Goal: Task Accomplishment & Management: Use online tool/utility

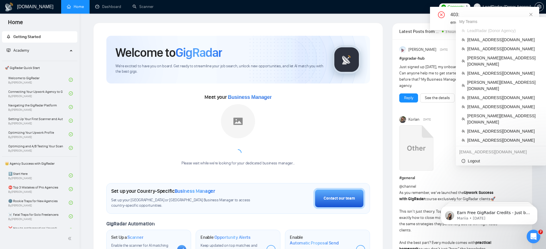
click at [502, 32] on span "LeadRadar (Donor Agency)" at bounding box center [503, 31] width 73 height 6
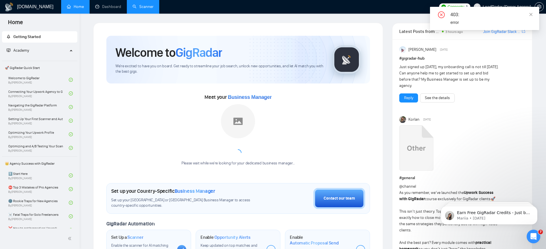
click at [142, 4] on link "Scanner" at bounding box center [142, 6] width 21 height 5
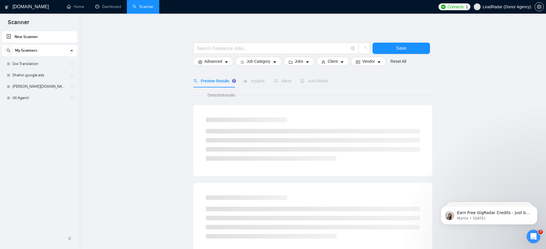
click at [34, 99] on link "(AI Agent)" at bounding box center [40, 97] width 54 height 11
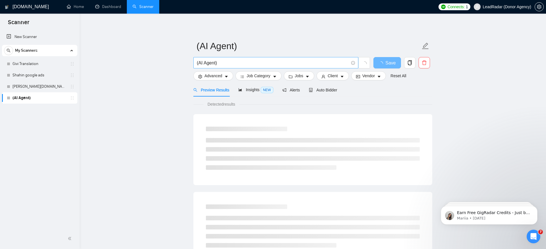
click at [268, 66] on input "(AI Agent)" at bounding box center [273, 62] width 152 height 7
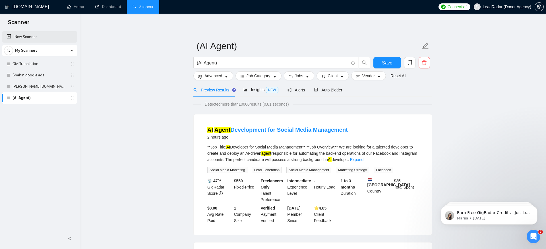
click at [36, 34] on link "New Scanner" at bounding box center [40, 36] width 66 height 11
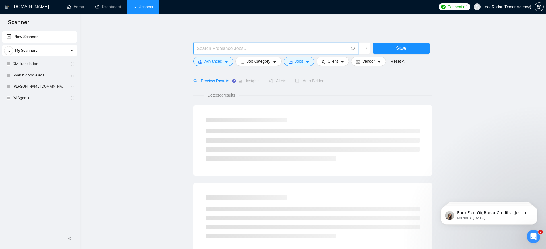
click at [253, 50] on input "text" at bounding box center [273, 48] width 152 height 7
click at [217, 46] on input "java" at bounding box center [273, 48] width 152 height 7
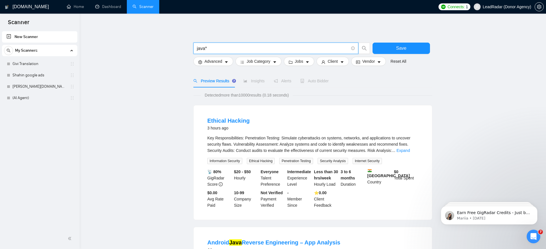
type input "java*"
click at [360, 78] on div "Preview Results Insights Alerts Auto Bidder" at bounding box center [312, 80] width 239 height 13
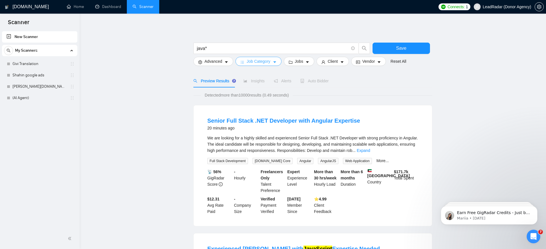
click at [260, 62] on span "Job Category" at bounding box center [259, 61] width 24 height 6
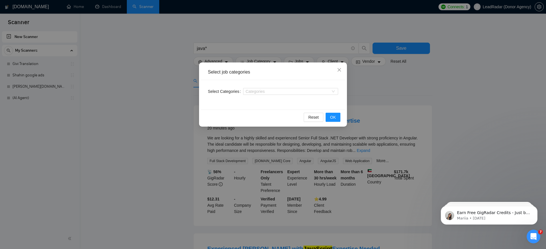
click at [390, 89] on div "Select job categories Select Categories Categories Reset OK" at bounding box center [273, 124] width 546 height 249
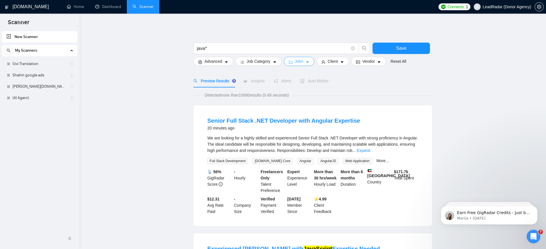
click at [294, 64] on button "Jobs" at bounding box center [299, 61] width 31 height 9
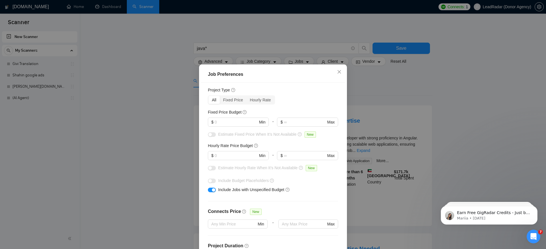
scroll to position [33, 0]
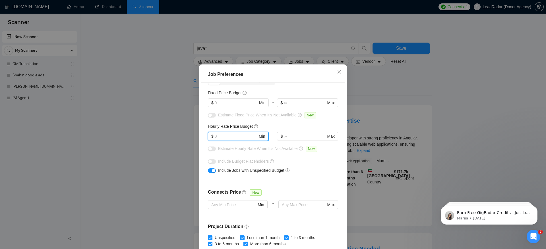
click at [241, 138] on input "text" at bounding box center [236, 136] width 43 height 6
type input "45"
click at [327, 175] on div "Budget Project Type All Fixed Price Hourly Rate Fixed Price Budget $ Min - $ Ma…" at bounding box center [273, 170] width 144 height 175
click at [237, 102] on input "text" at bounding box center [236, 103] width 43 height 6
type input "2000"
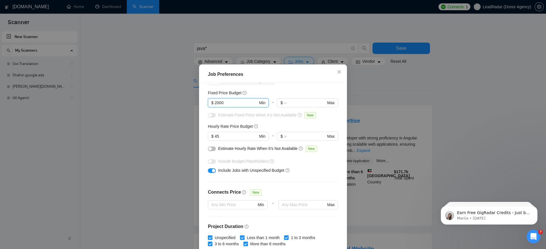
click at [330, 180] on div "Budget Project Type All Fixed Price Hourly Rate Fixed Price Budget 2000 $ 2000 …" at bounding box center [273, 170] width 144 height 175
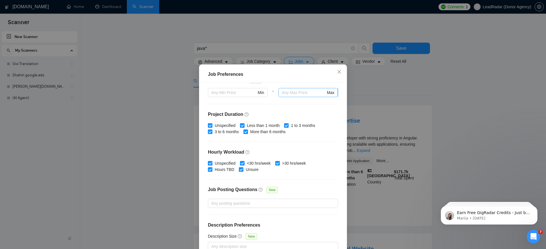
scroll to position [33, 0]
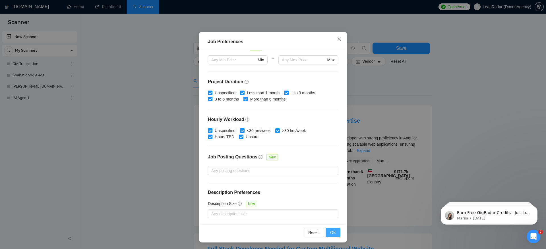
click at [333, 233] on span "OK" at bounding box center [333, 233] width 6 height 6
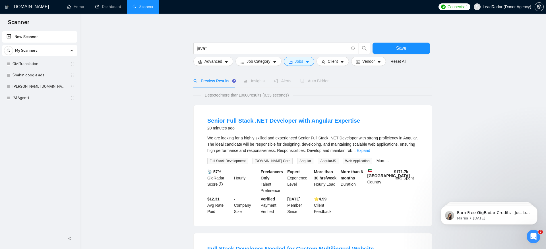
scroll to position [2, 0]
click at [217, 60] on span "Advanced" at bounding box center [213, 61] width 18 height 6
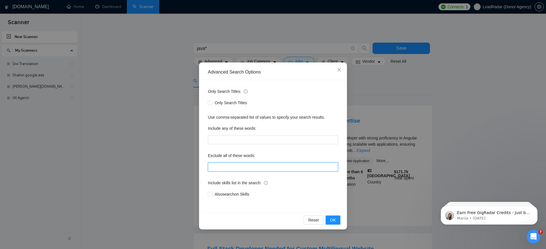
click at [244, 170] on input "text" at bounding box center [273, 167] width 130 height 9
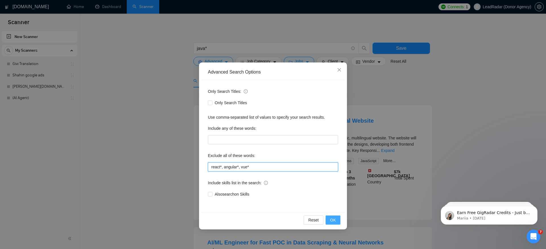
type input "react*, angular*, vue*"
click at [338, 220] on button "OK" at bounding box center [333, 220] width 15 height 9
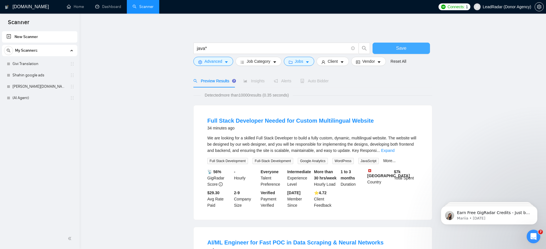
click at [400, 48] on span "Save" at bounding box center [401, 48] width 10 height 7
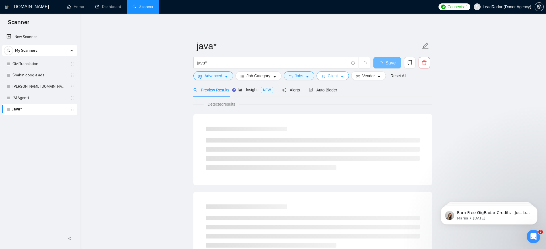
click at [333, 78] on span "Client" at bounding box center [333, 76] width 10 height 6
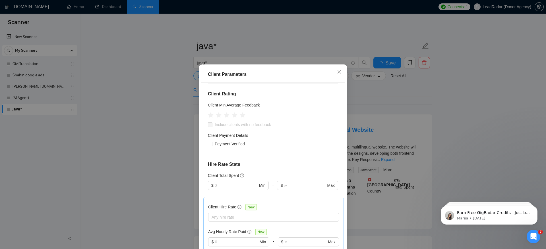
scroll to position [85, 0]
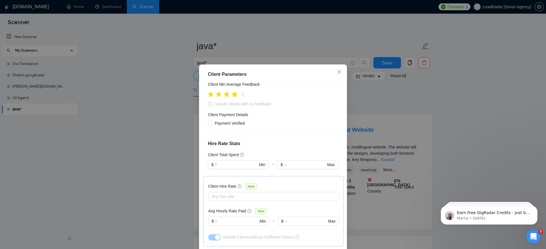
click at [235, 94] on icon "star" at bounding box center [235, 95] width 6 height 6
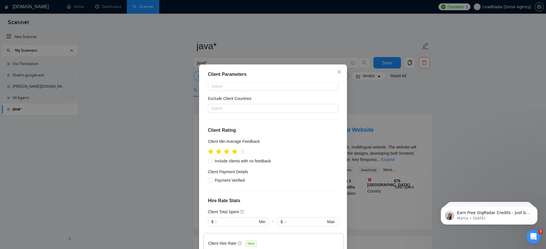
scroll to position [9, 0]
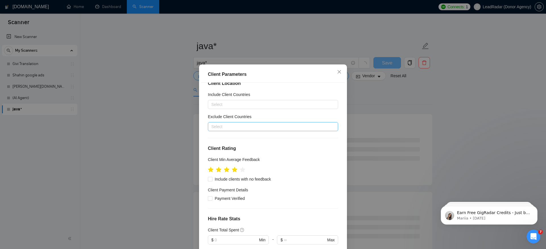
click at [277, 129] on div at bounding box center [270, 126] width 122 height 7
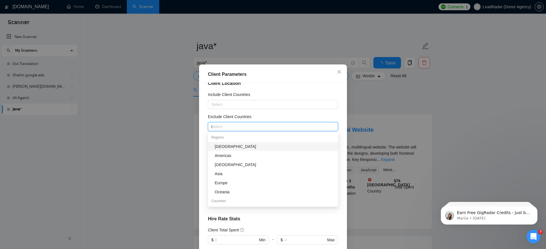
type input "in"
click at [262, 154] on div "[GEOGRAPHIC_DATA]" at bounding box center [275, 156] width 120 height 6
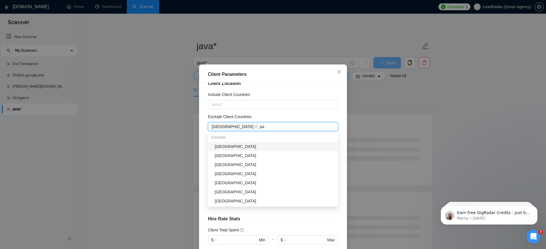
type input "pak"
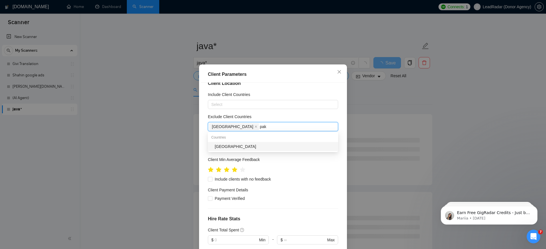
click at [257, 147] on div "[GEOGRAPHIC_DATA]" at bounding box center [275, 147] width 120 height 6
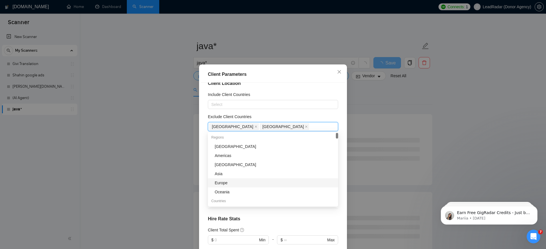
click at [292, 221] on h4 "Hire Rate Stats" at bounding box center [273, 219] width 130 height 7
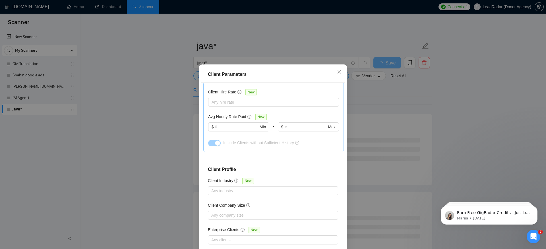
scroll to position [33, 0]
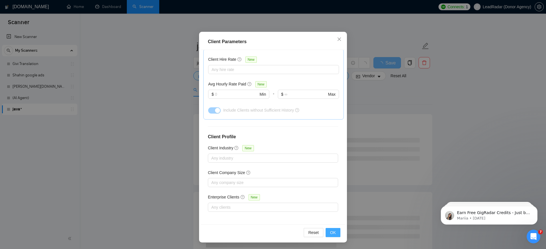
click at [336, 231] on button "OK" at bounding box center [333, 232] width 15 height 9
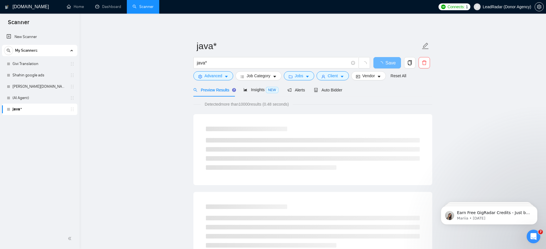
scroll to position [2, 0]
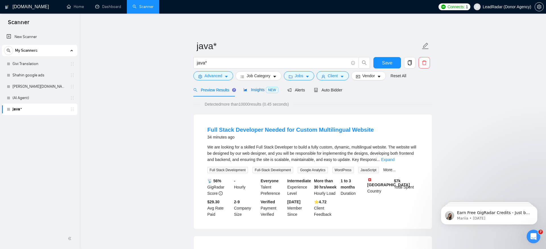
click at [257, 92] on span "Insights NEW" at bounding box center [260, 90] width 35 height 5
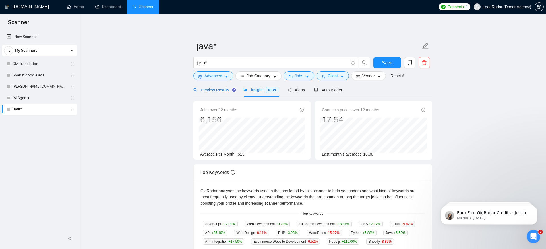
click at [212, 91] on span "Preview Results" at bounding box center [213, 90] width 41 height 5
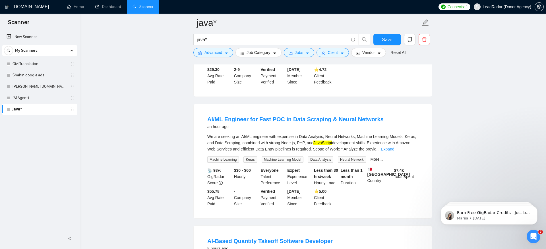
scroll to position [134, 0]
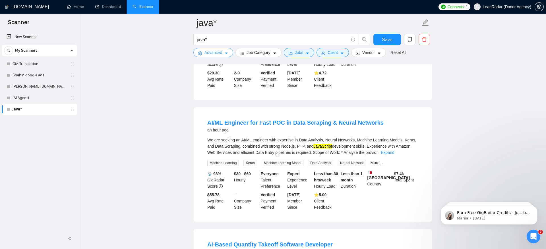
click at [211, 52] on span "Advanced" at bounding box center [213, 52] width 18 height 6
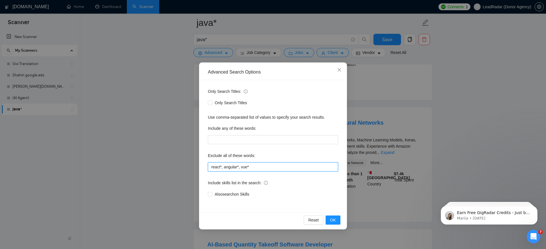
click at [281, 170] on input "react*, angular*, vue*" at bounding box center [273, 167] width 130 height 9
type input "react*, angular*, vue*, javacript"
click at [335, 222] on span "OK" at bounding box center [333, 220] width 6 height 6
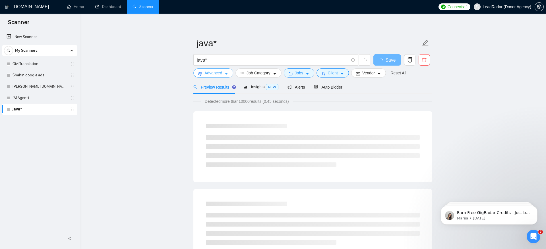
scroll to position [0, 0]
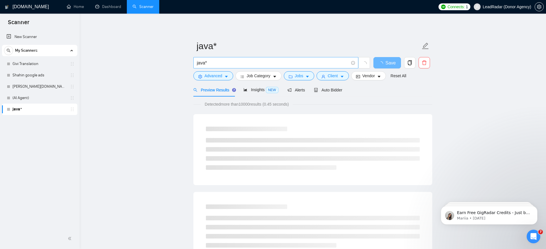
click at [231, 63] on input "java*" at bounding box center [273, 62] width 152 height 7
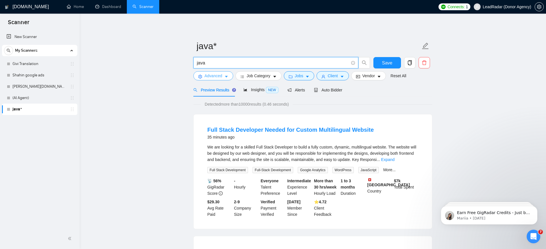
type input "java"
click at [213, 74] on span "Advanced" at bounding box center [213, 76] width 18 height 6
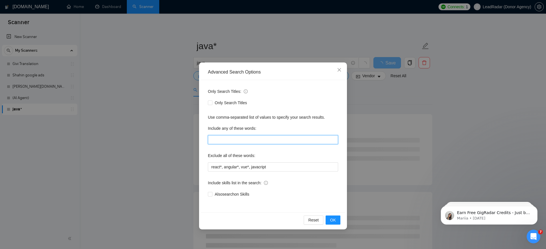
click at [225, 143] on input "text" at bounding box center [273, 139] width 130 height 9
type input "developer*, developers, programmer*, coder*, development, dev, devs"
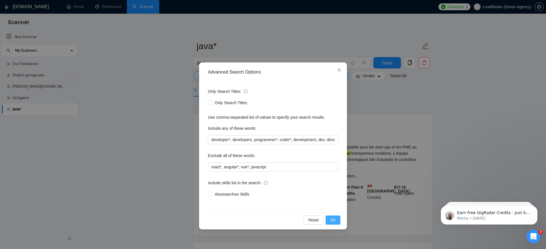
click at [332, 219] on span "OK" at bounding box center [333, 220] width 6 height 6
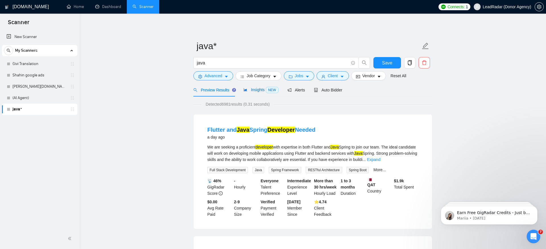
click at [267, 92] on span "NEW" at bounding box center [272, 90] width 13 height 6
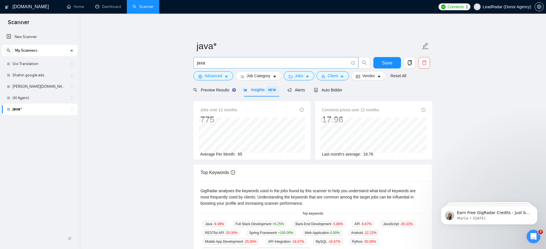
click at [223, 67] on span "java" at bounding box center [275, 62] width 165 height 11
click at [223, 63] on input "java" at bounding box center [273, 62] width 152 height 7
type input "java | spring"
click at [471, 86] on main "java* java | spring Save Advanced Job Category Jobs Client Vendor Reset All Pre…" at bounding box center [313, 213] width 448 height 381
click at [242, 153] on span "68" at bounding box center [240, 154] width 5 height 5
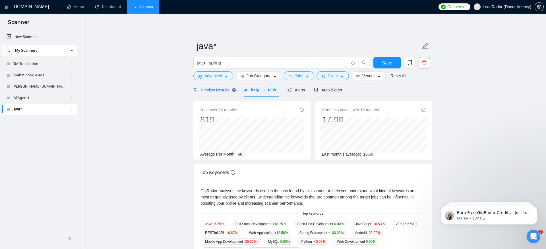
click at [218, 91] on span "Preview Results" at bounding box center [213, 90] width 41 height 5
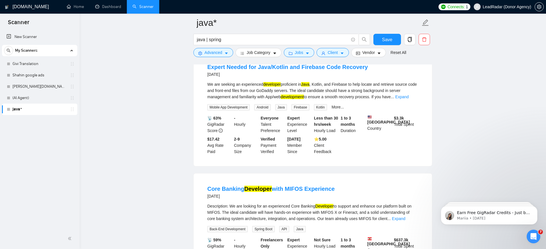
scroll to position [190, 0]
click at [210, 52] on span "Advanced" at bounding box center [213, 52] width 18 height 6
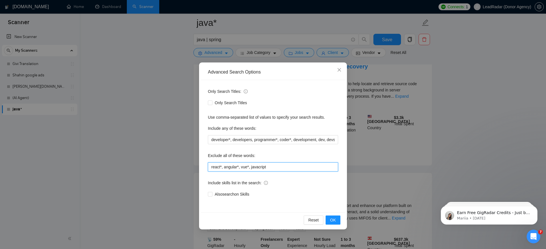
click at [289, 169] on input "react*, angular*, vue*, javacript" at bounding box center [273, 167] width 130 height 9
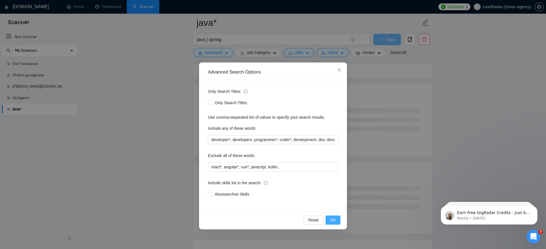
click at [337, 221] on button "OK" at bounding box center [333, 220] width 15 height 9
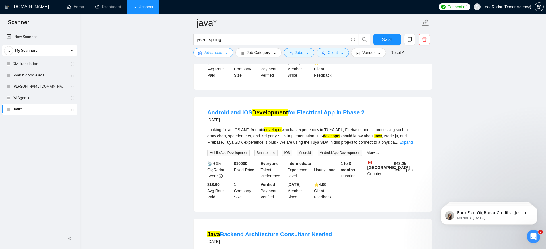
scroll to position [274, 0]
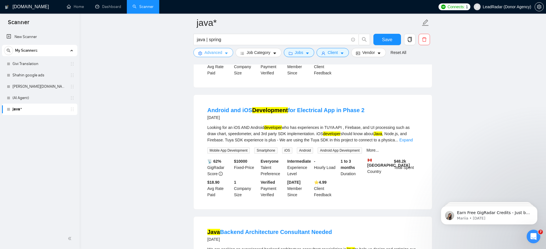
click at [215, 56] on button "Advanced" at bounding box center [213, 52] width 40 height 9
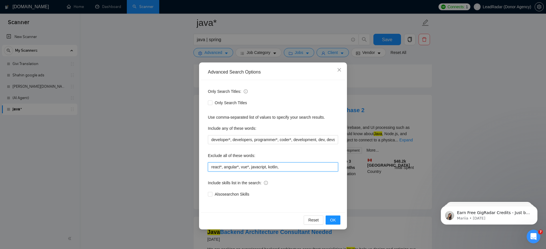
click at [301, 168] on input "react*, angular*, vue*, javacript, kotlin," at bounding box center [273, 167] width 130 height 9
type input "react*, angular*, vue*, javacript, kotlin, android"
click at [339, 223] on button "OK" at bounding box center [333, 220] width 15 height 9
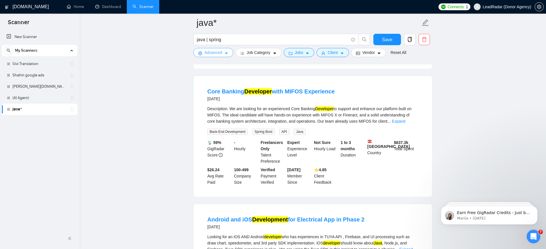
scroll to position [0, 0]
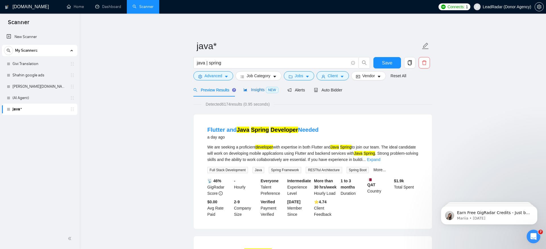
click at [260, 93] on div "Insights NEW" at bounding box center [260, 90] width 35 height 7
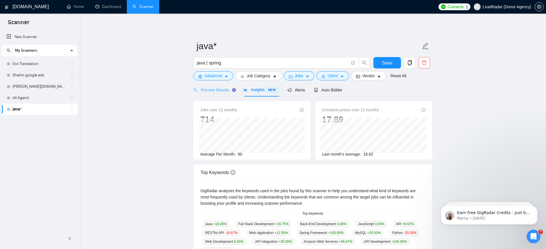
click at [220, 93] on div "Preview Results" at bounding box center [213, 89] width 41 height 13
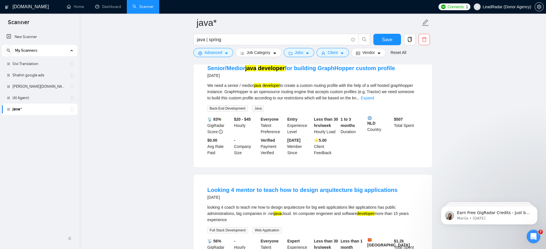
scroll to position [813, 0]
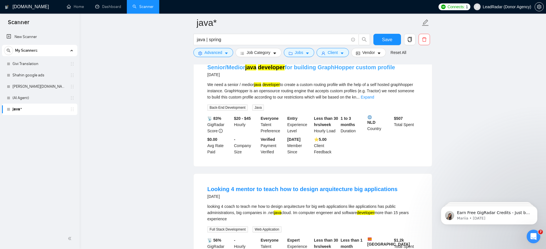
click at [315, 71] on link "Senior/Medior java developer for building GraphHopper custom profile" at bounding box center [301, 67] width 188 height 6
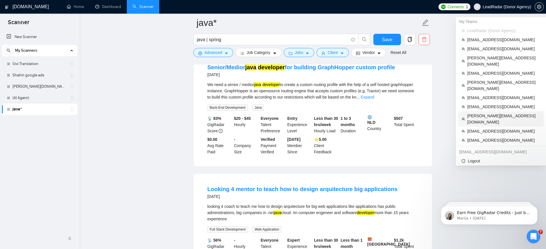
click at [503, 113] on span "[PERSON_NAME][EMAIL_ADDRESS][DOMAIN_NAME]" at bounding box center [503, 119] width 73 height 13
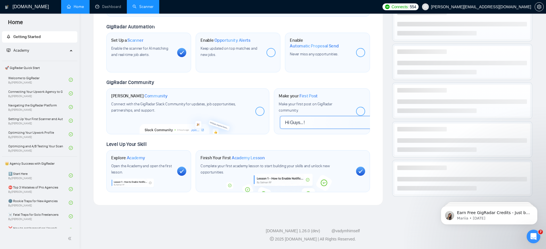
scroll to position [190, 0]
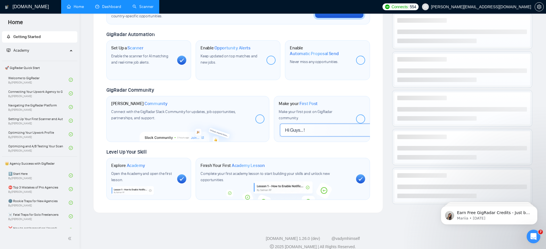
click at [114, 8] on link "Dashboard" at bounding box center [108, 6] width 26 height 5
